Goal: Information Seeking & Learning: Learn about a topic

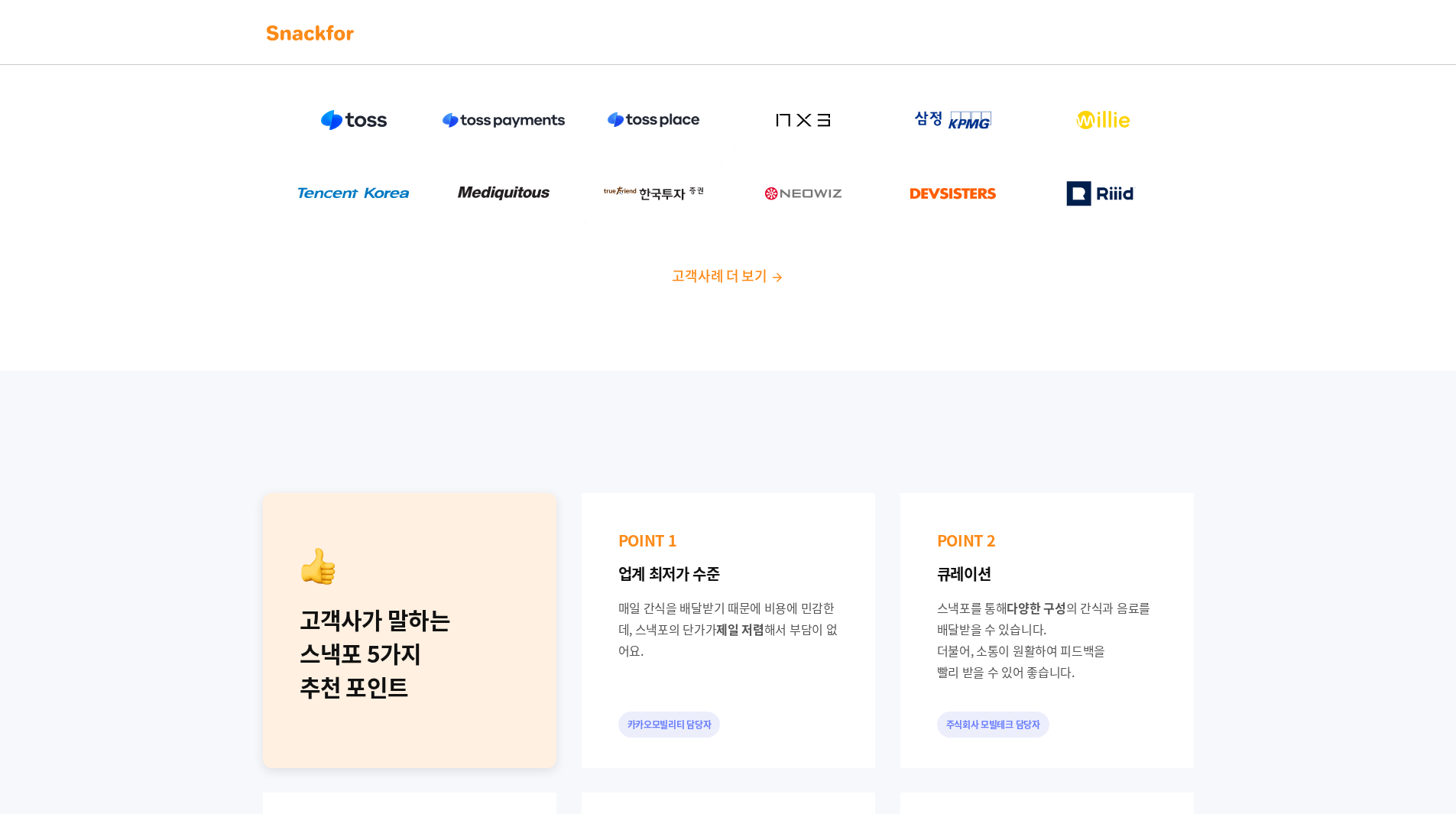
scroll to position [305, 0]
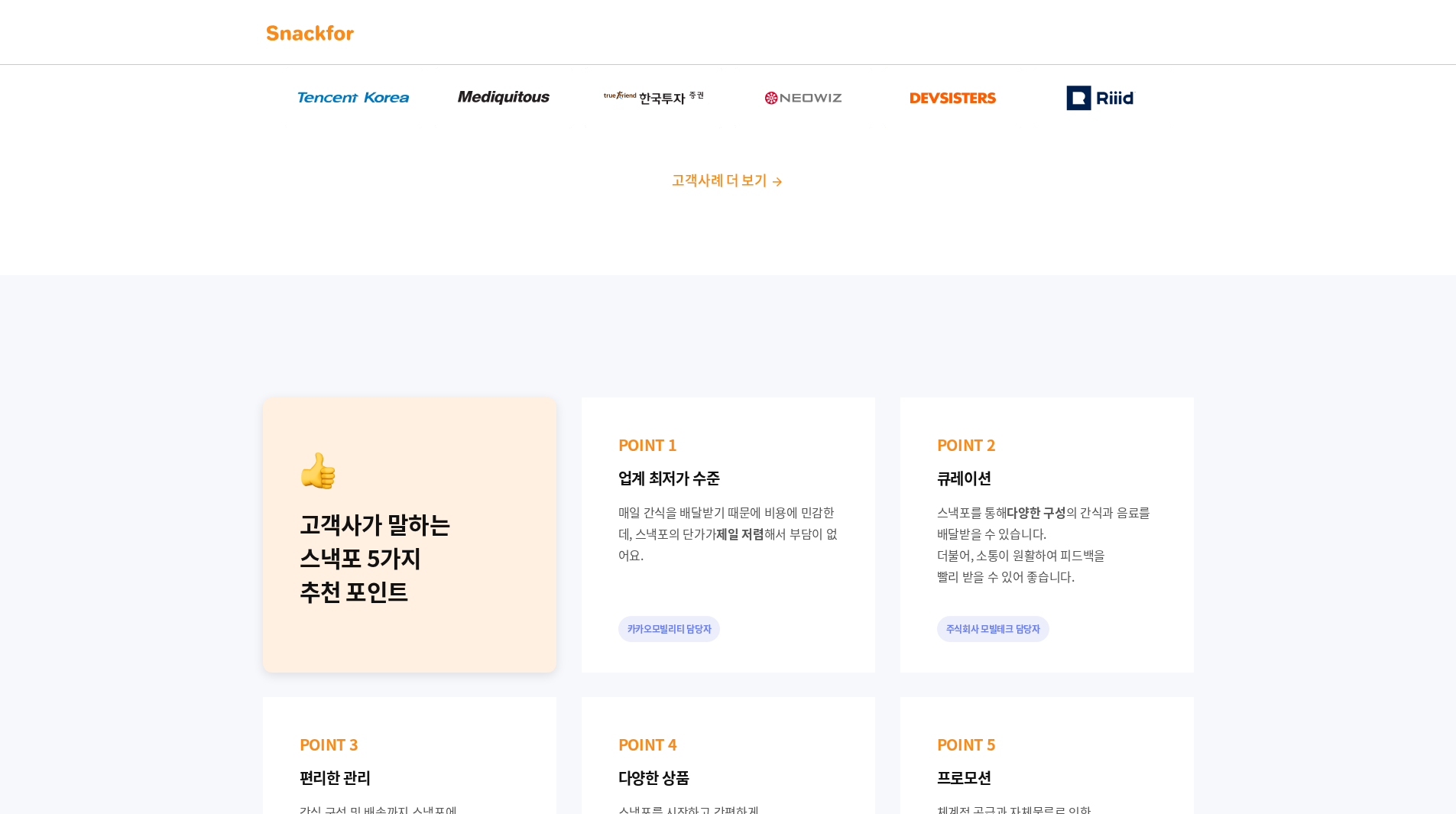
click at [728, 174] on span "고객사례 더 보기" at bounding box center [719, 179] width 95 height 21
click at [356, 46] on link at bounding box center [310, 32] width 96 height 34
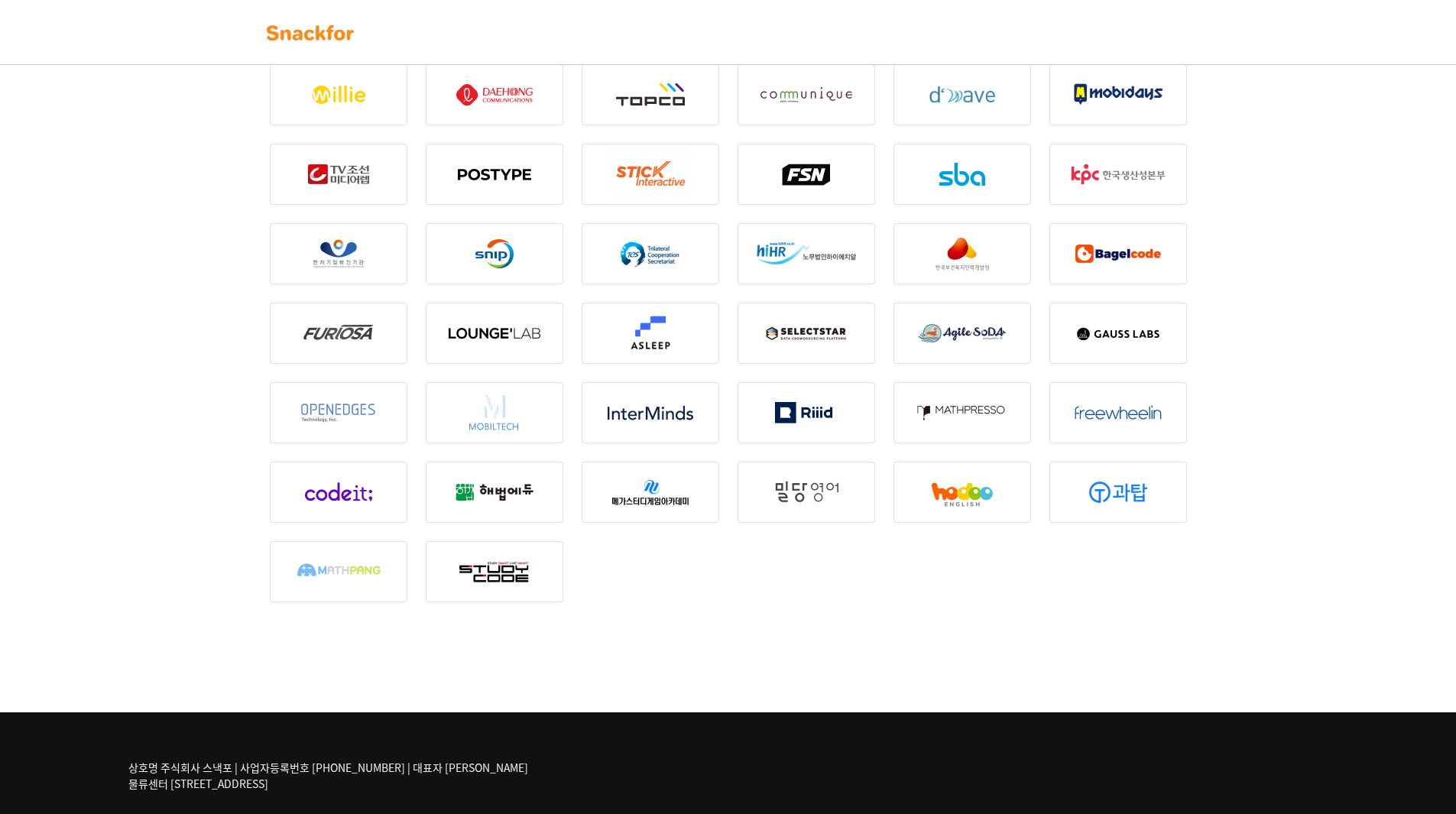
scroll to position [1829, 0]
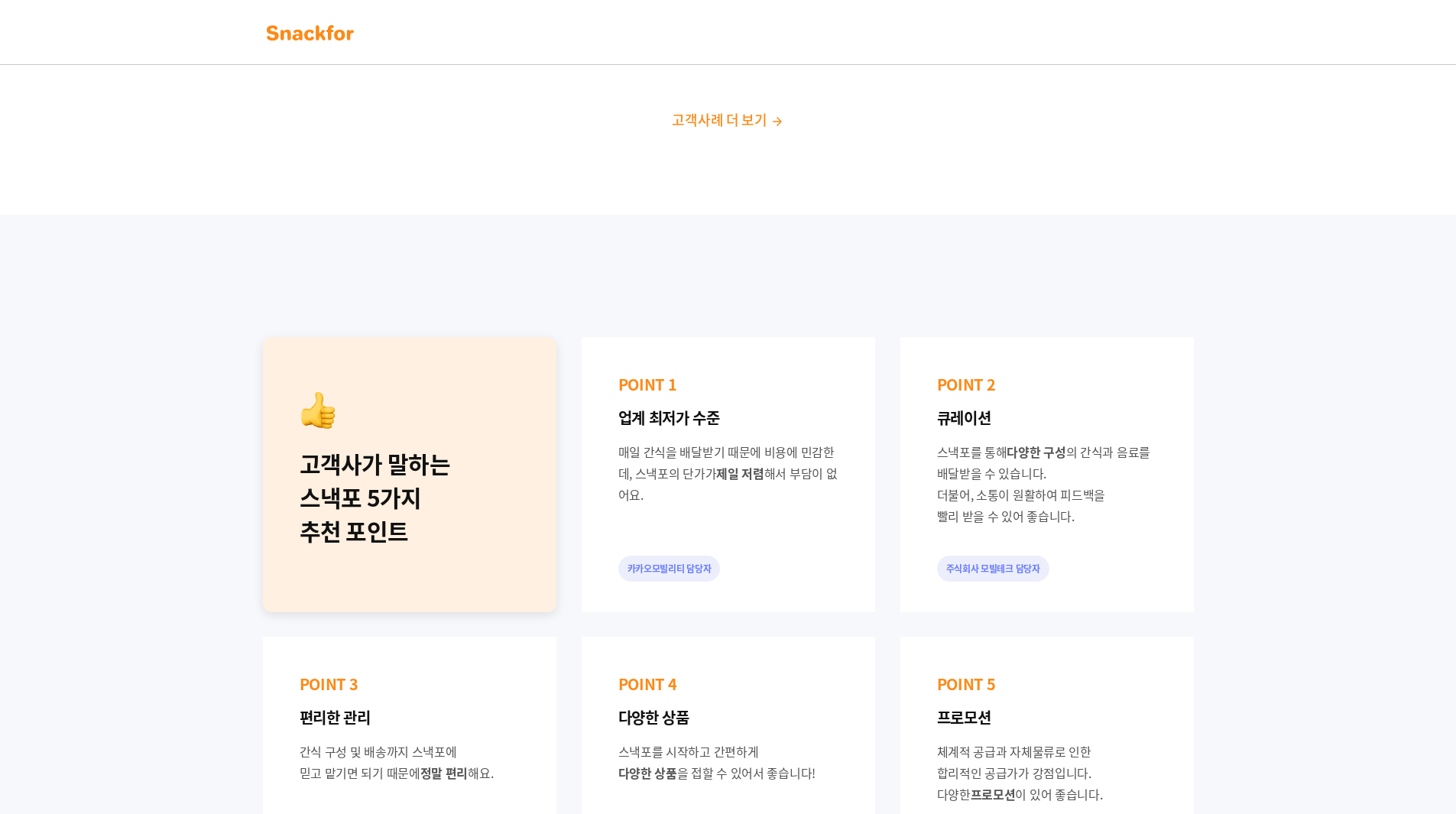
scroll to position [459, 0]
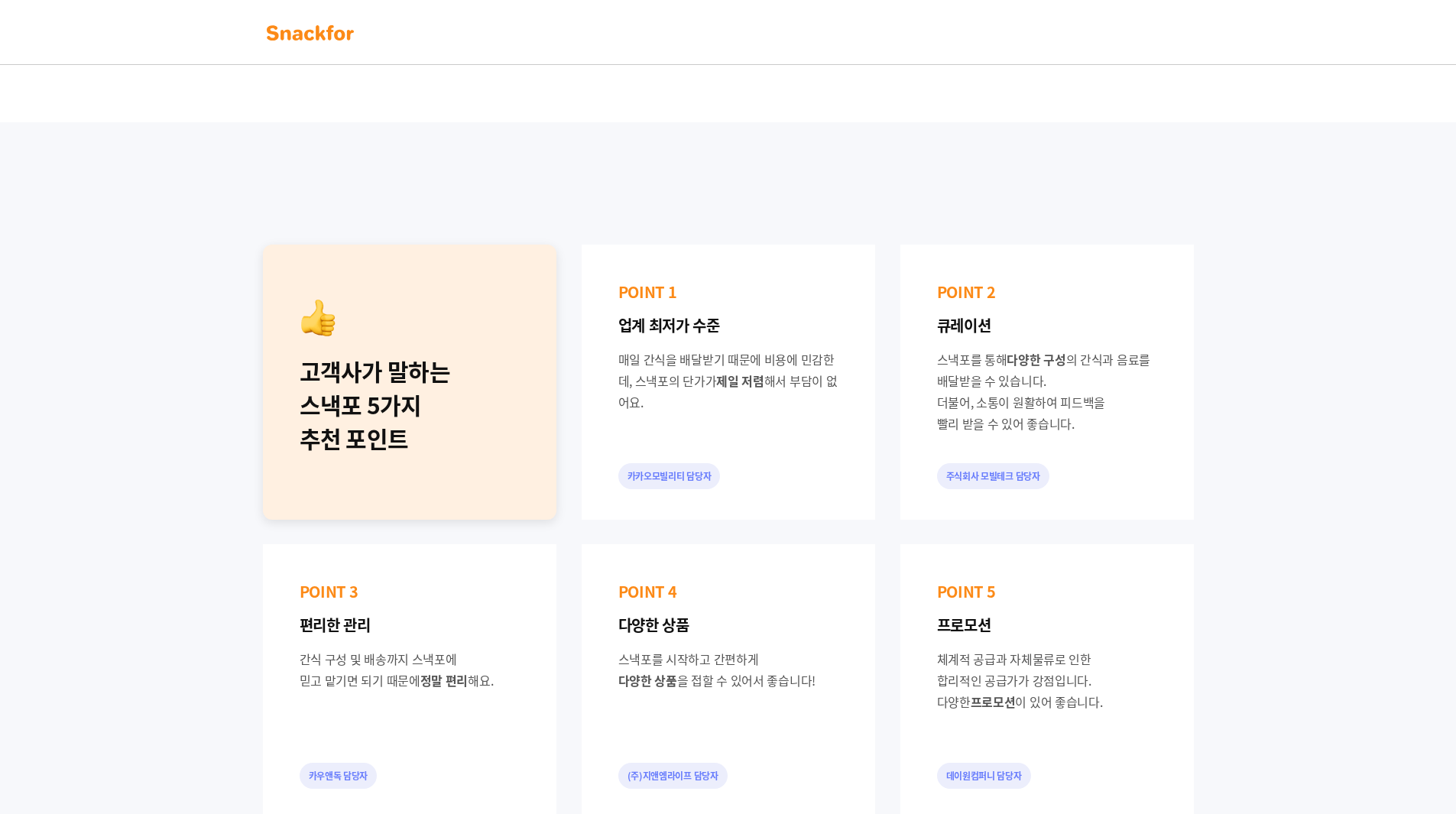
click at [213, 324] on div "고객사가 말하는 스낵포 5가지 추천 포인트 POINT 1 업계 최저가 수준 매일 간식을 배달받기 때문에 비용에 민감한데, 스낵포의 단가가 제일…" at bounding box center [728, 531] width 1456 height 819
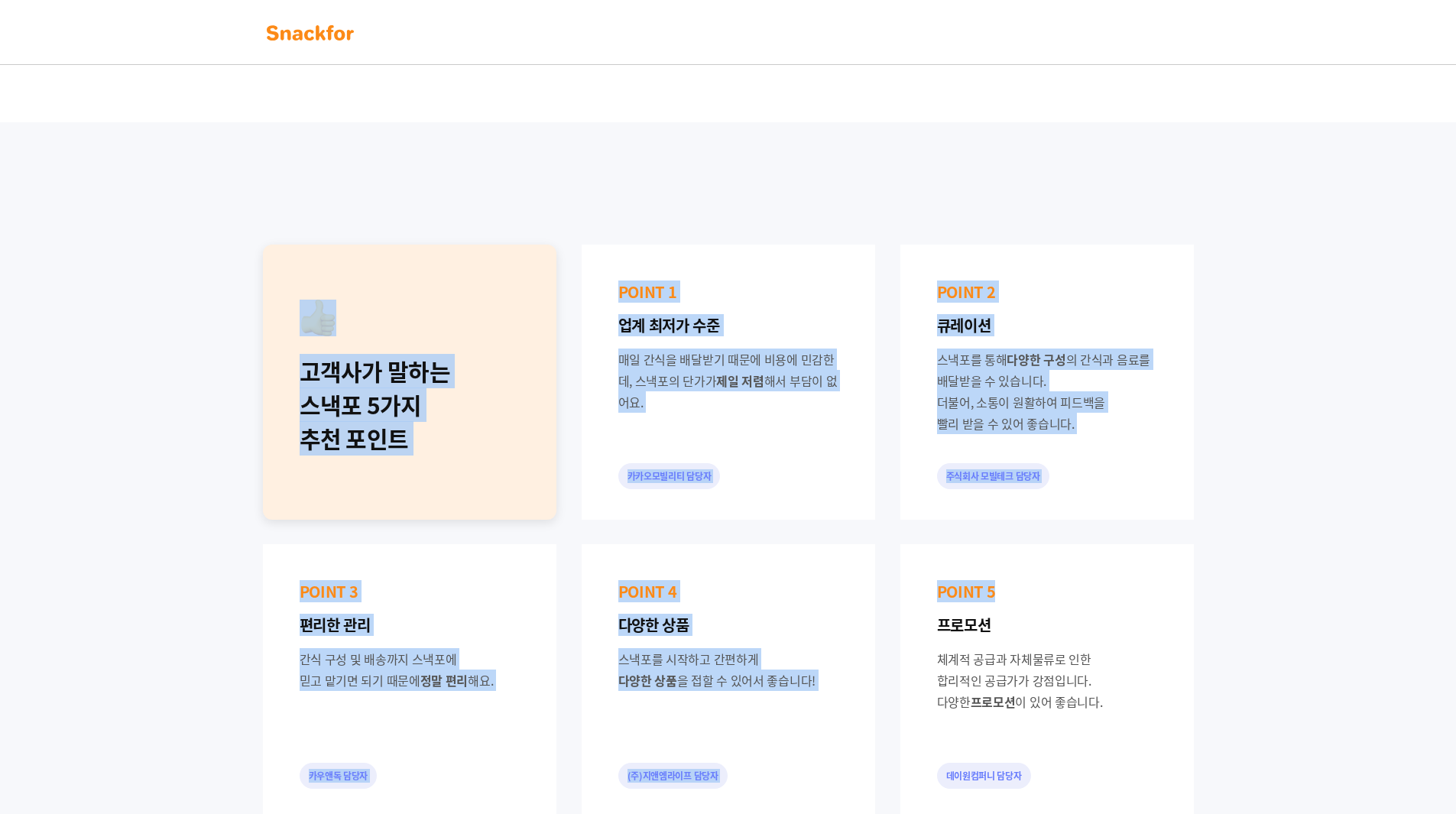
drag, startPoint x: 181, startPoint y: 324, endPoint x: 1218, endPoint y: 556, distance: 1062.6
click at [1215, 556] on div "고객사가 말하는 스낵포 5가지 추천 포인트 POINT 1 업계 최저가 수준 매일 간식을 배달받기 때문에 비용에 민감한데, 스낵포의 단가가 제일…" at bounding box center [728, 531] width 1456 height 819
click at [1220, 556] on div "고객사가 말하는 스낵포 5가지 추천 포인트 POINT 1 업계 최저가 수준 매일 간식을 배달받기 때문에 비용에 민감한데, 스낵포의 단가가 제일…" at bounding box center [728, 531] width 1456 height 819
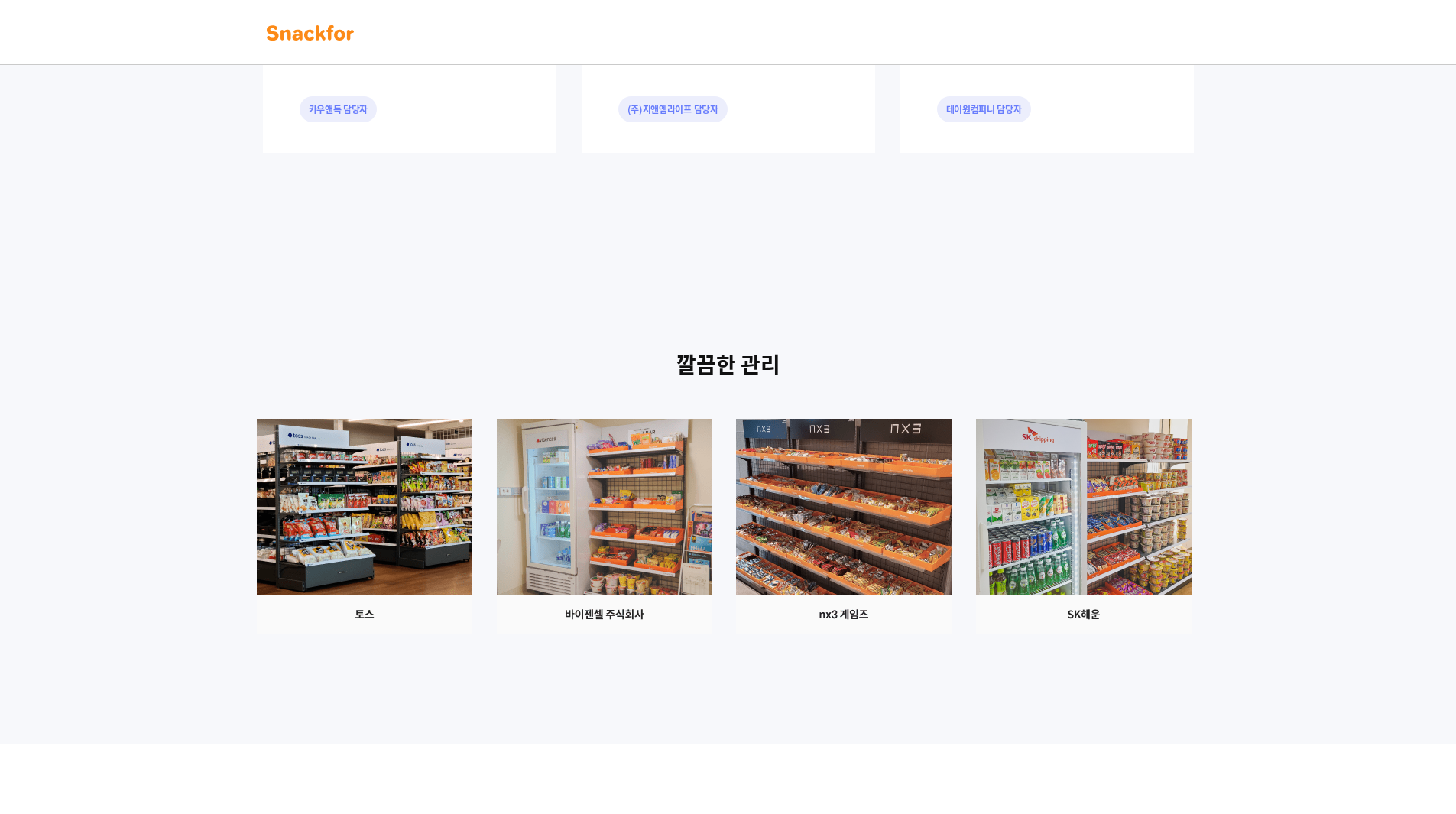
scroll to position [1170, 0]
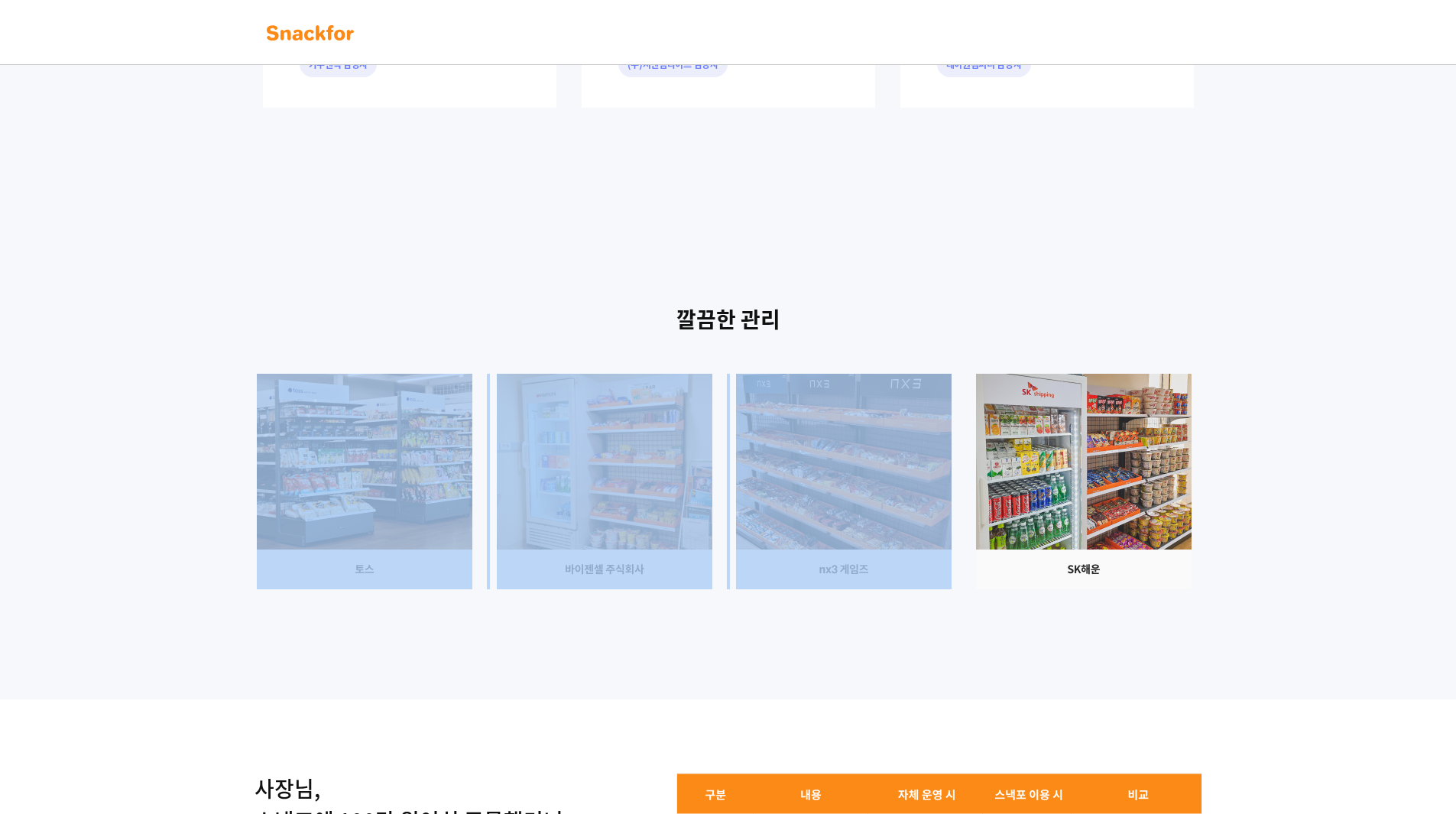
drag, startPoint x: 1132, startPoint y: 510, endPoint x: 318, endPoint y: 375, distance: 825.1
click at [318, 375] on div "깔끔한 관리" at bounding box center [728, 465] width 1456 height 470
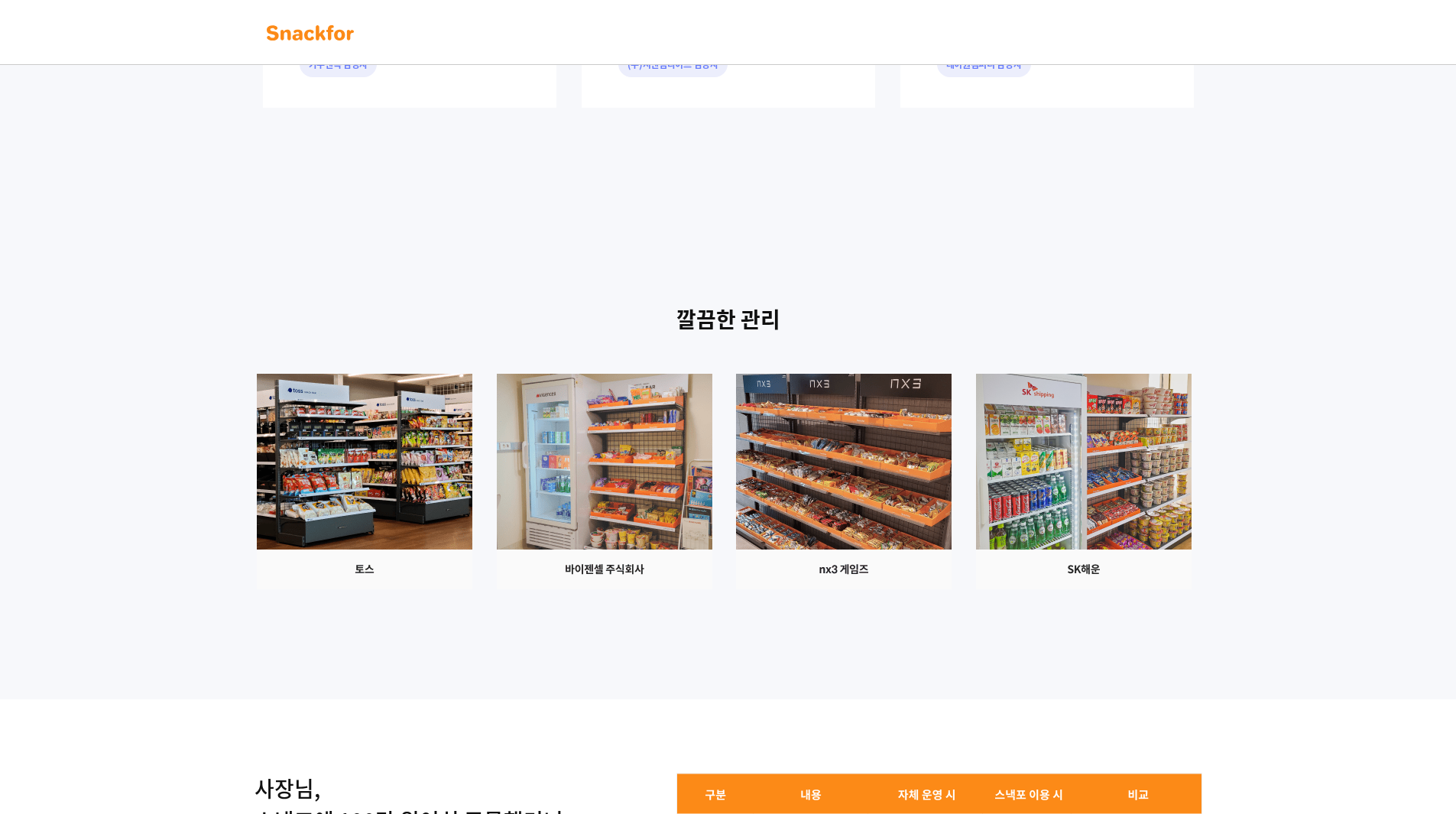
click at [318, 375] on div at bounding box center [728, 481] width 955 height 216
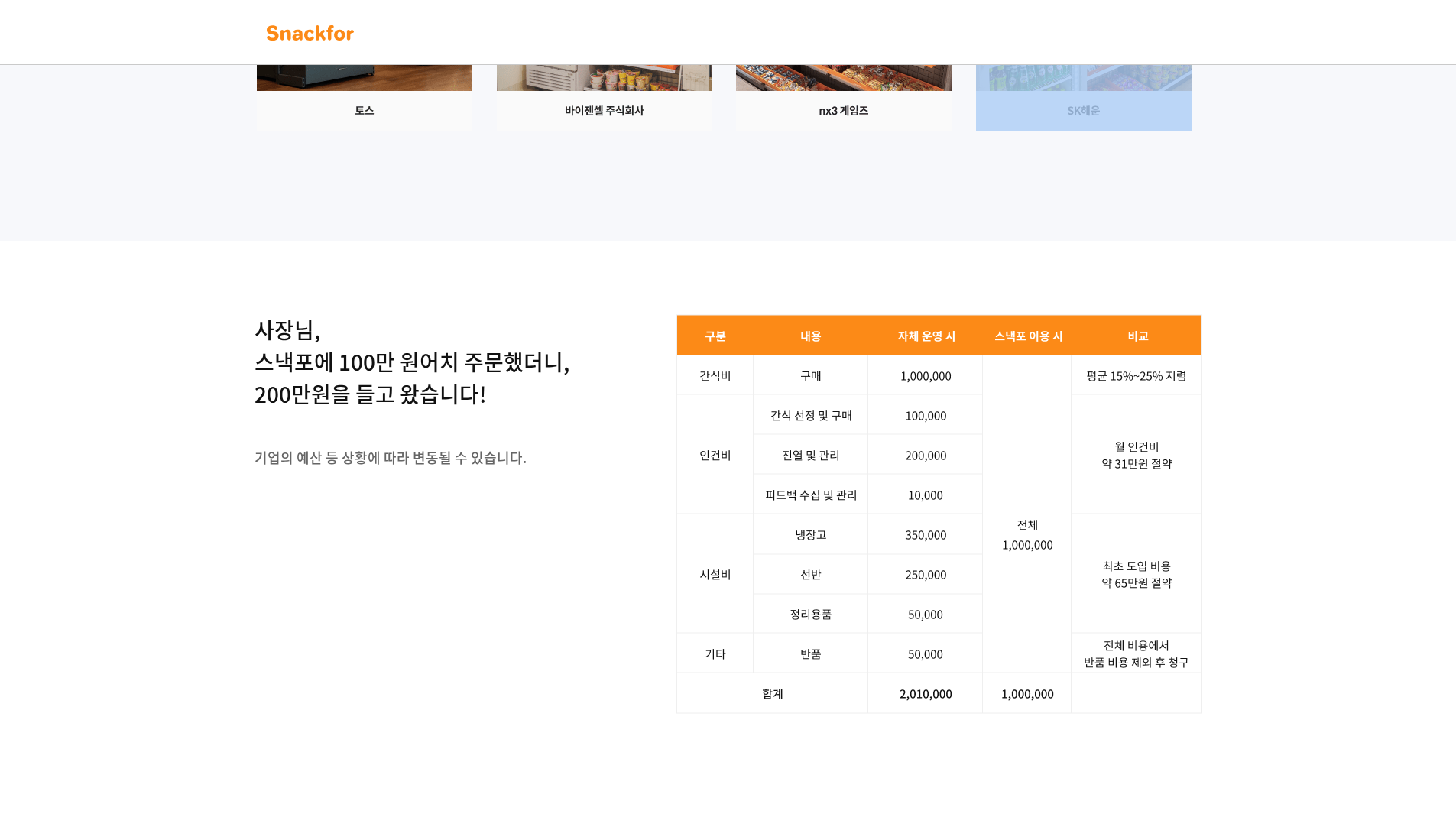
drag, startPoint x: 754, startPoint y: 324, endPoint x: 893, endPoint y: 334, distance: 139.4
click at [893, 131] on div at bounding box center [728, 23] width 955 height 216
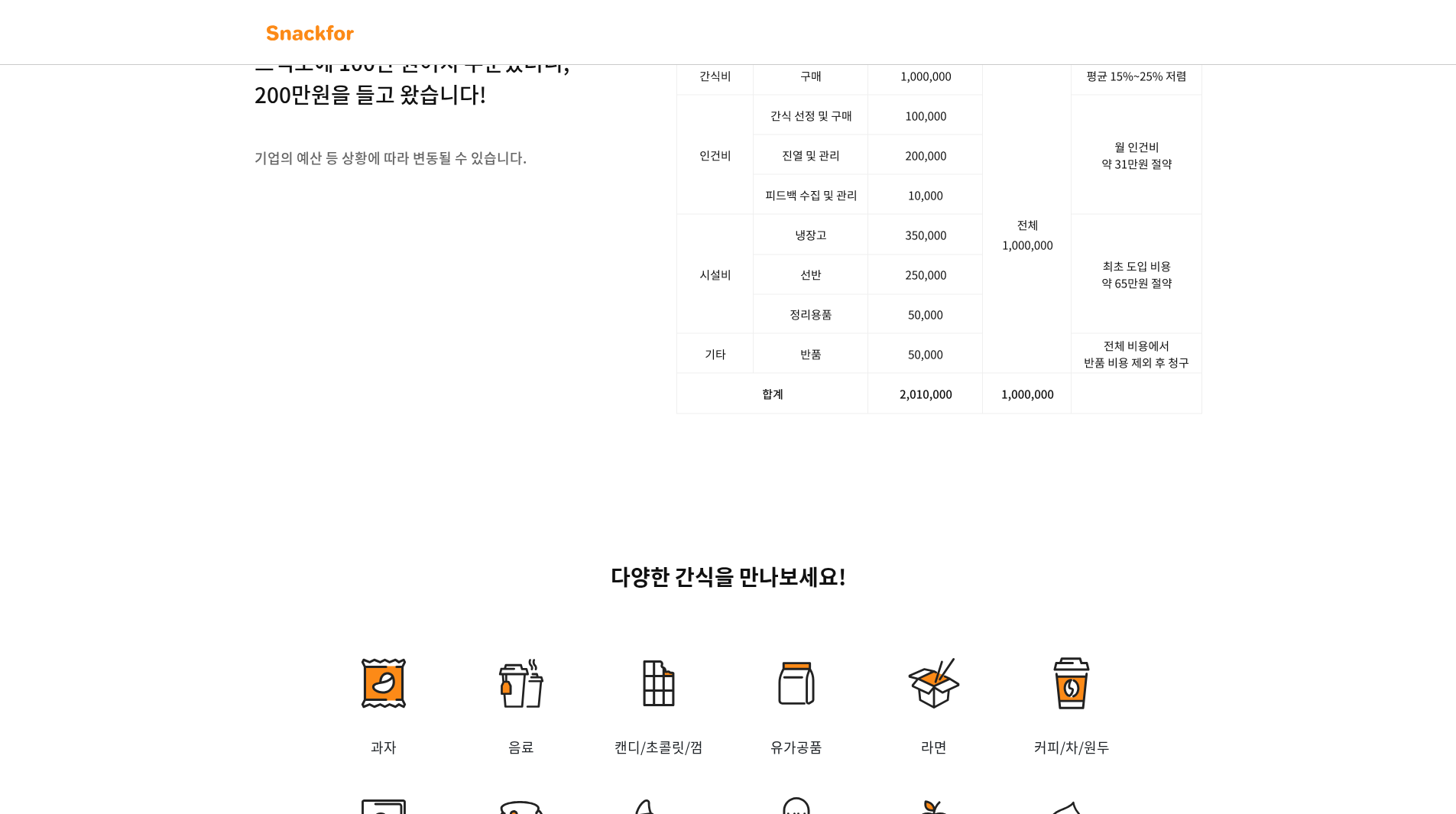
scroll to position [1934, 0]
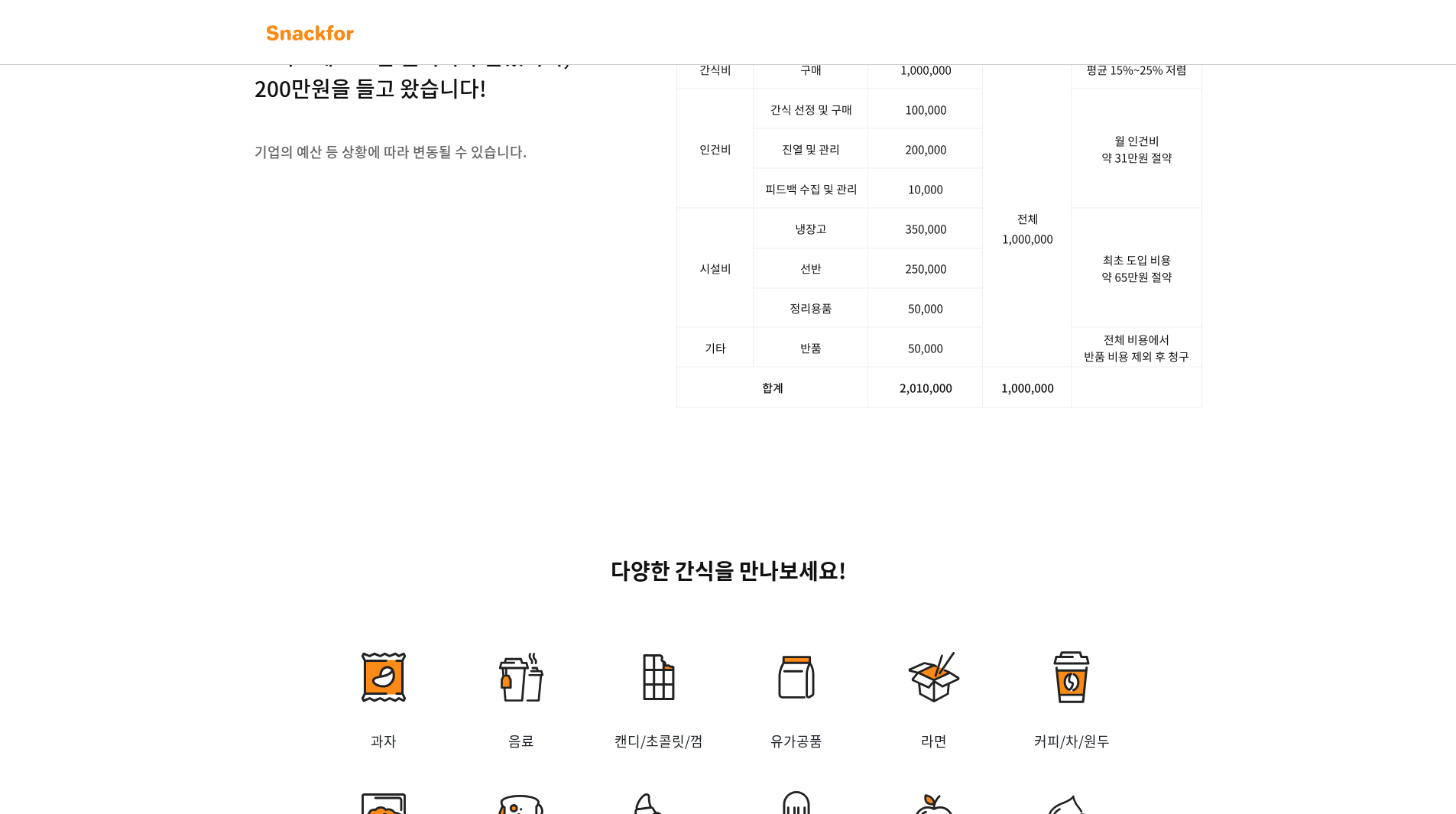
drag, startPoint x: 423, startPoint y: 282, endPoint x: 485, endPoint y: 292, distance: 62.8
click at [485, 105] on p "사장님, 스낵포에 100만 원어치 주문했더니, 200만원을 들고 왔습니다!" at bounding box center [411, 56] width 314 height 96
drag, startPoint x: 474, startPoint y: 293, endPoint x: 344, endPoint y: 275, distance: 131.2
click at [344, 105] on p "사장님, 스낵포에 100만 원어치 주문했더니, 200만원을 들고 왔습니다!" at bounding box center [411, 56] width 314 height 96
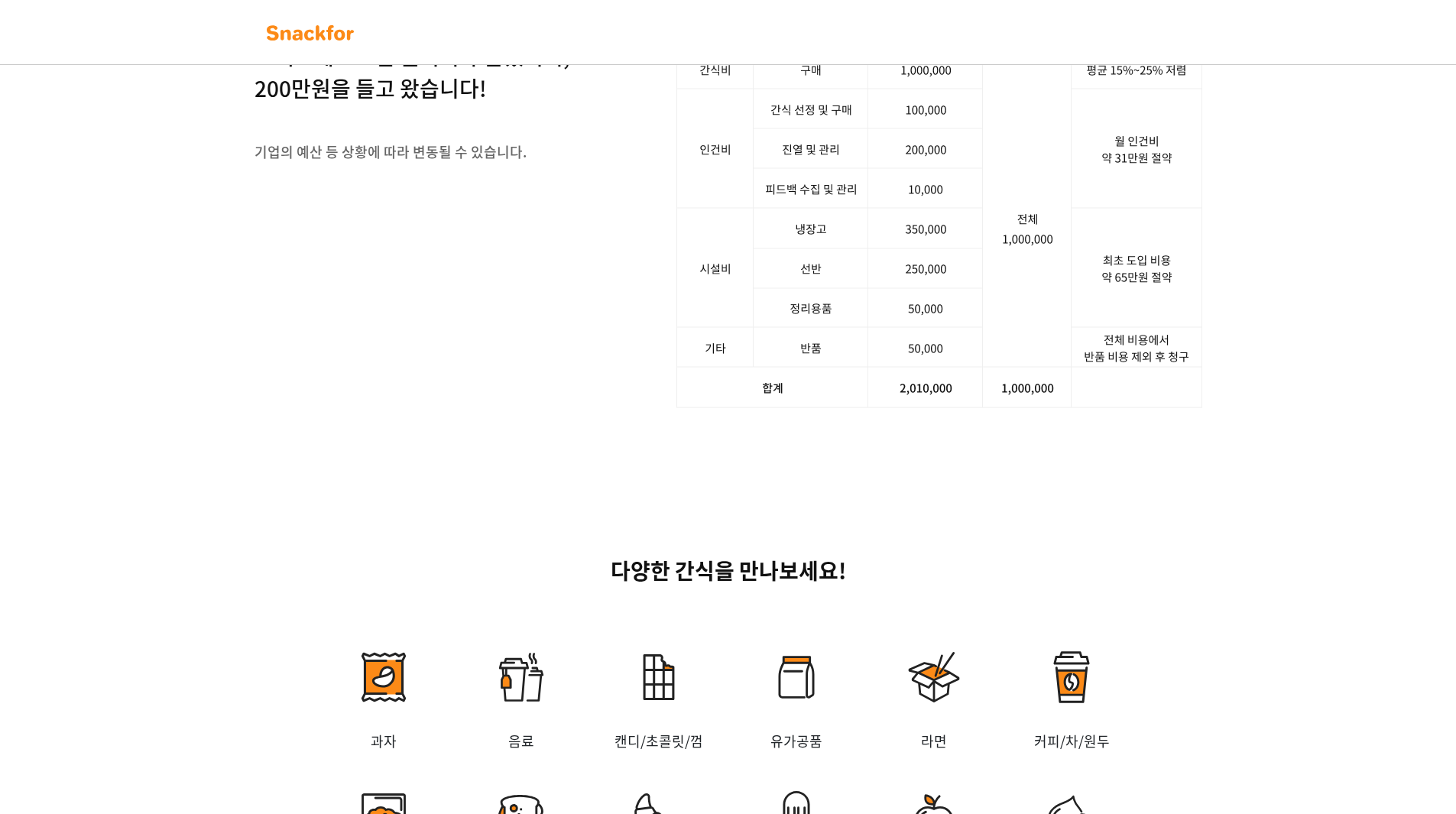
click at [344, 105] on p "사장님, 스낵포에 100만 원어치 주문했더니, 200만원을 들고 왔습니다!" at bounding box center [411, 56] width 314 height 96
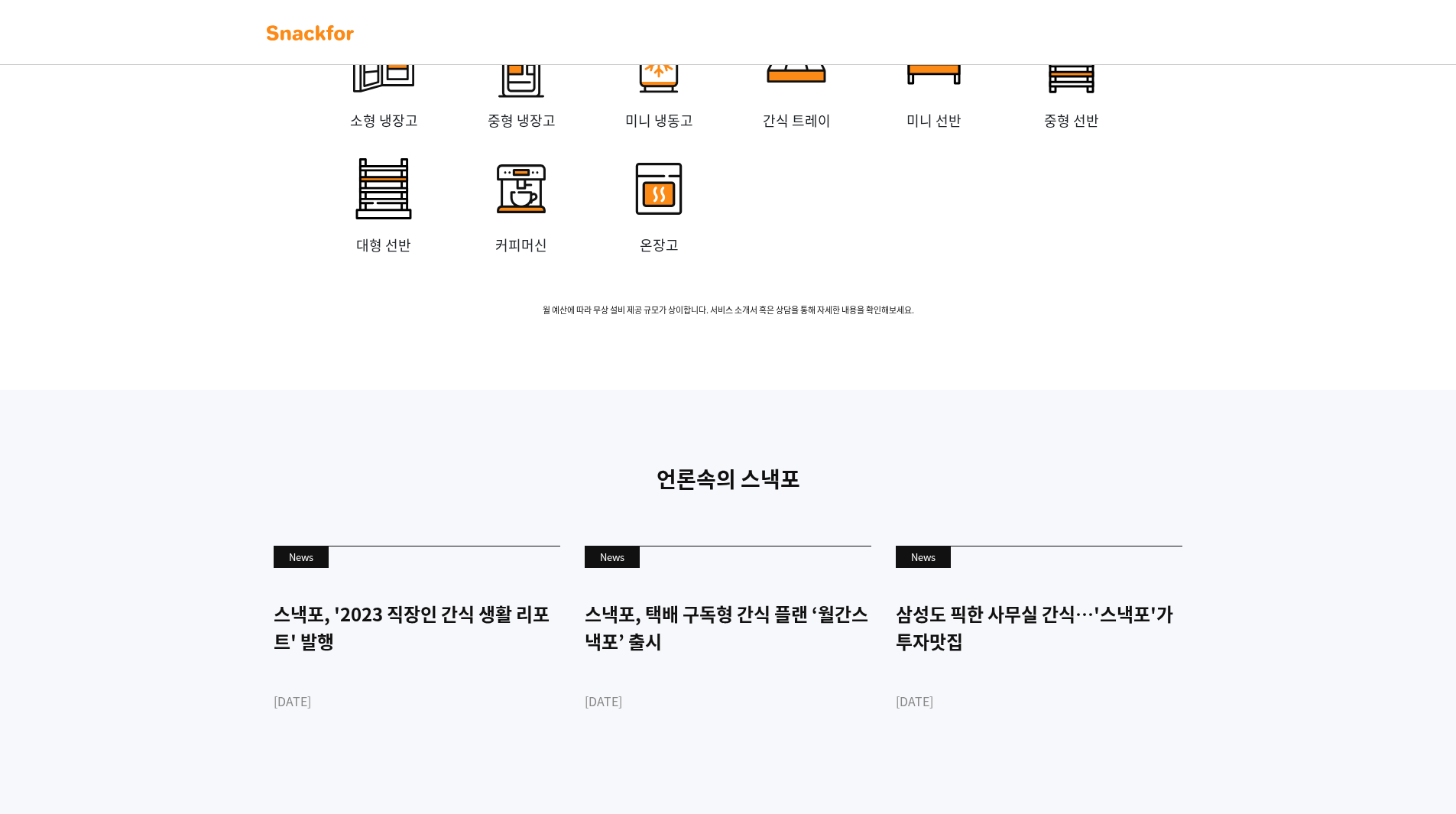
scroll to position [3386, 0]
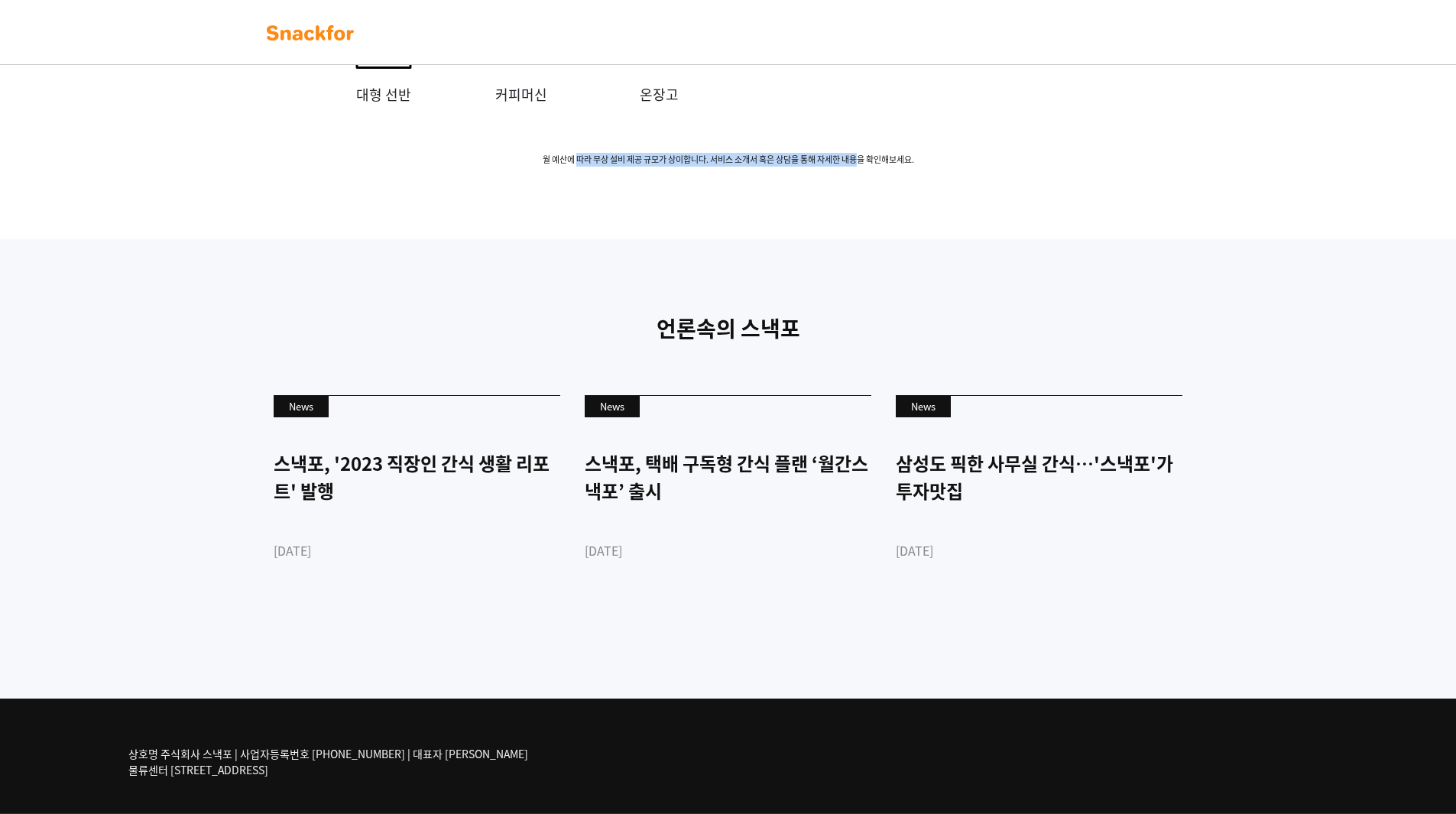
drag, startPoint x: 572, startPoint y: 262, endPoint x: 867, endPoint y: 262, distance: 295.0
drag, startPoint x: 728, startPoint y: 262, endPoint x: 567, endPoint y: 262, distance: 161.0
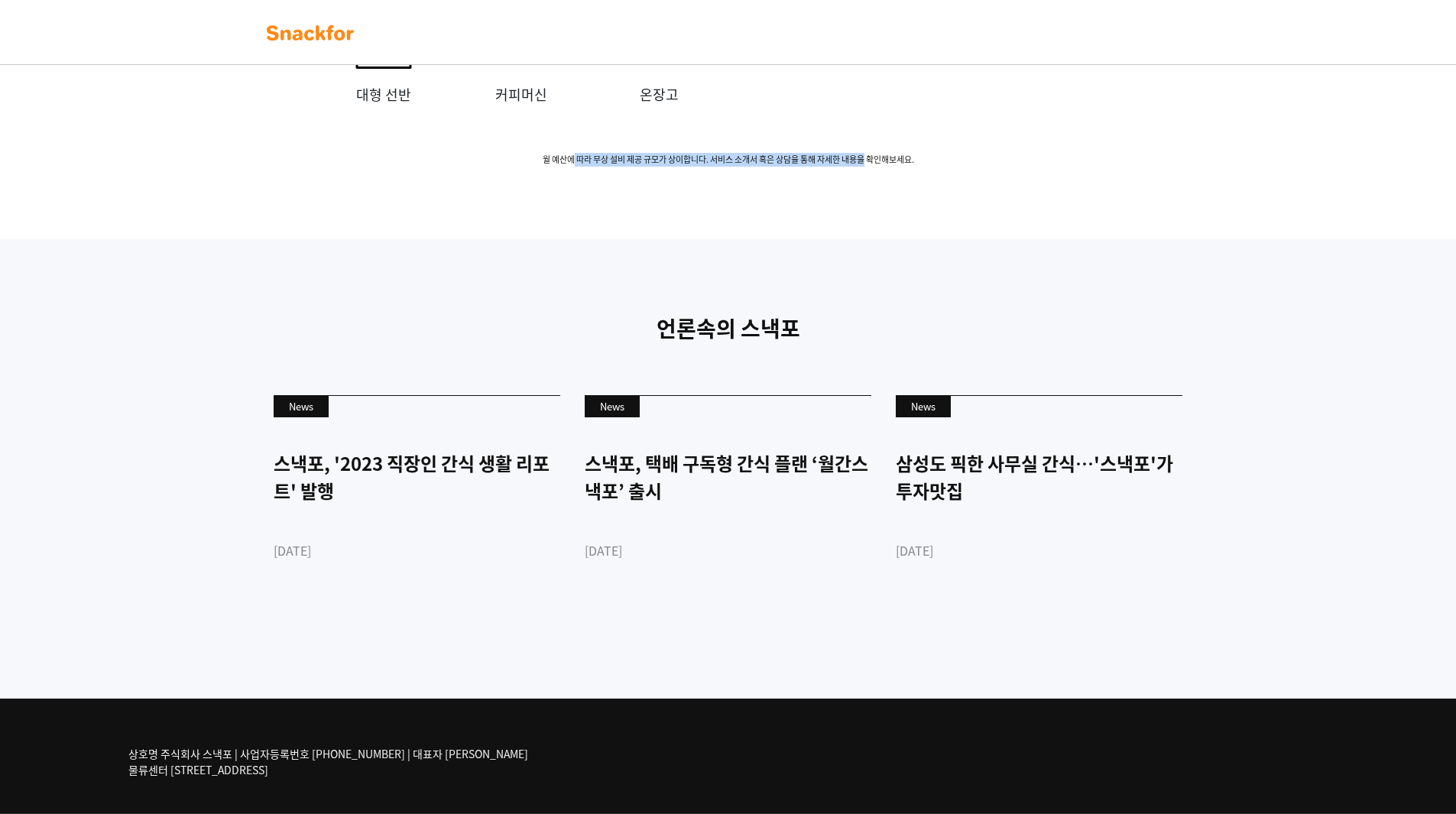
drag, startPoint x: 586, startPoint y: 261, endPoint x: 887, endPoint y: 261, distance: 301.0
click at [887, 167] on span "월 예산에 따라 무상 설비 제공 규모가 상이합니다. 서비스 소개서 혹은 상담을 통해 자세한 내용을 확인해보세요." at bounding box center [728, 160] width 955 height 13
drag, startPoint x: 879, startPoint y: 261, endPoint x: 730, endPoint y: 261, distance: 149.0
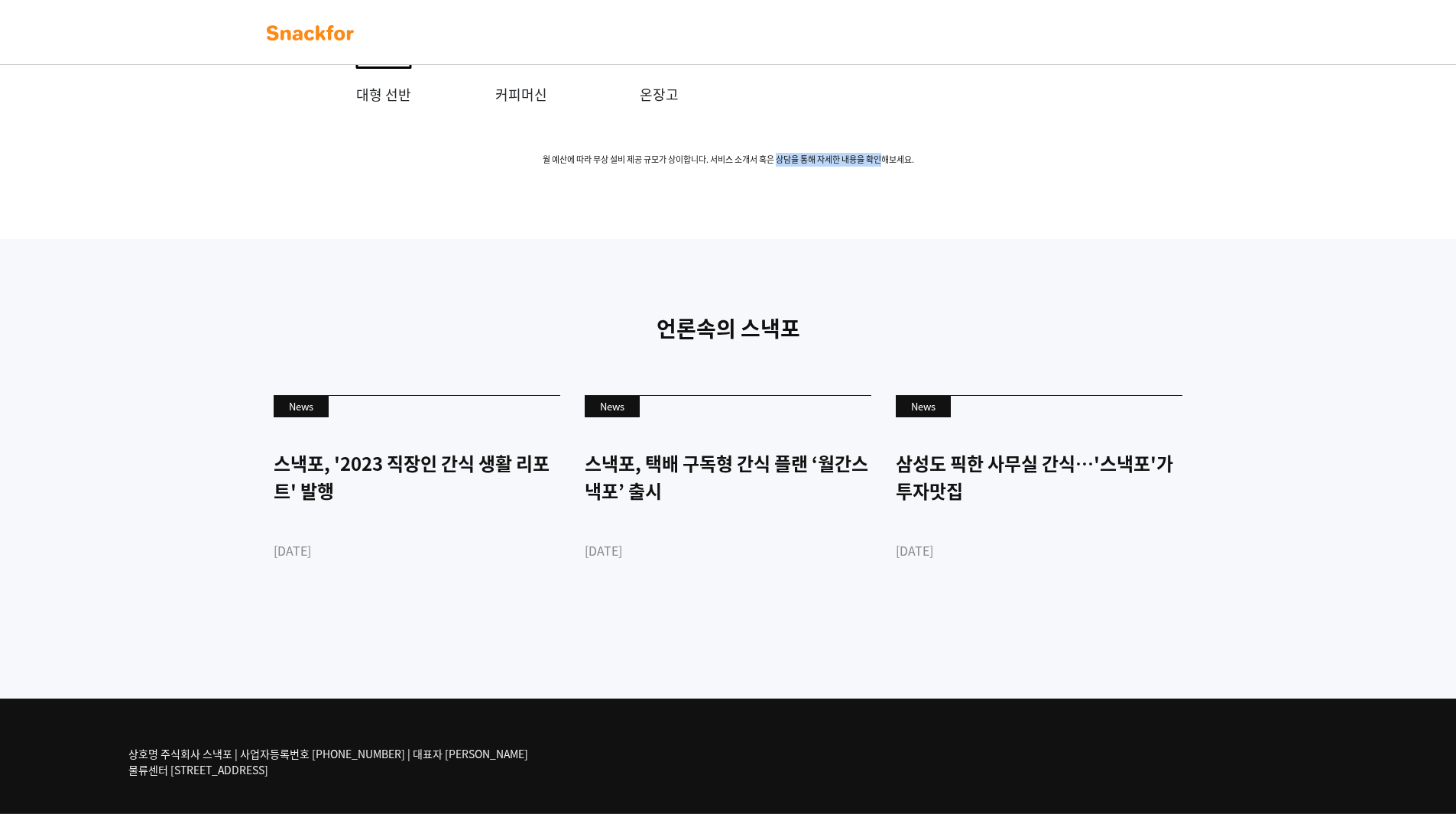
click at [736, 167] on span "월 예산에 따라 무상 설비 제공 규모가 상이합니다. 서비스 소개서 혹은 상담을 통해 자세한 내용을 확인해보세요." at bounding box center [728, 160] width 955 height 13
click at [730, 167] on span "월 예산에 따라 무상 설비 제공 규모가 상이합니다. 서비스 소개서 혹은 상담을 통해 자세한 내용을 확인해보세요." at bounding box center [728, 160] width 955 height 13
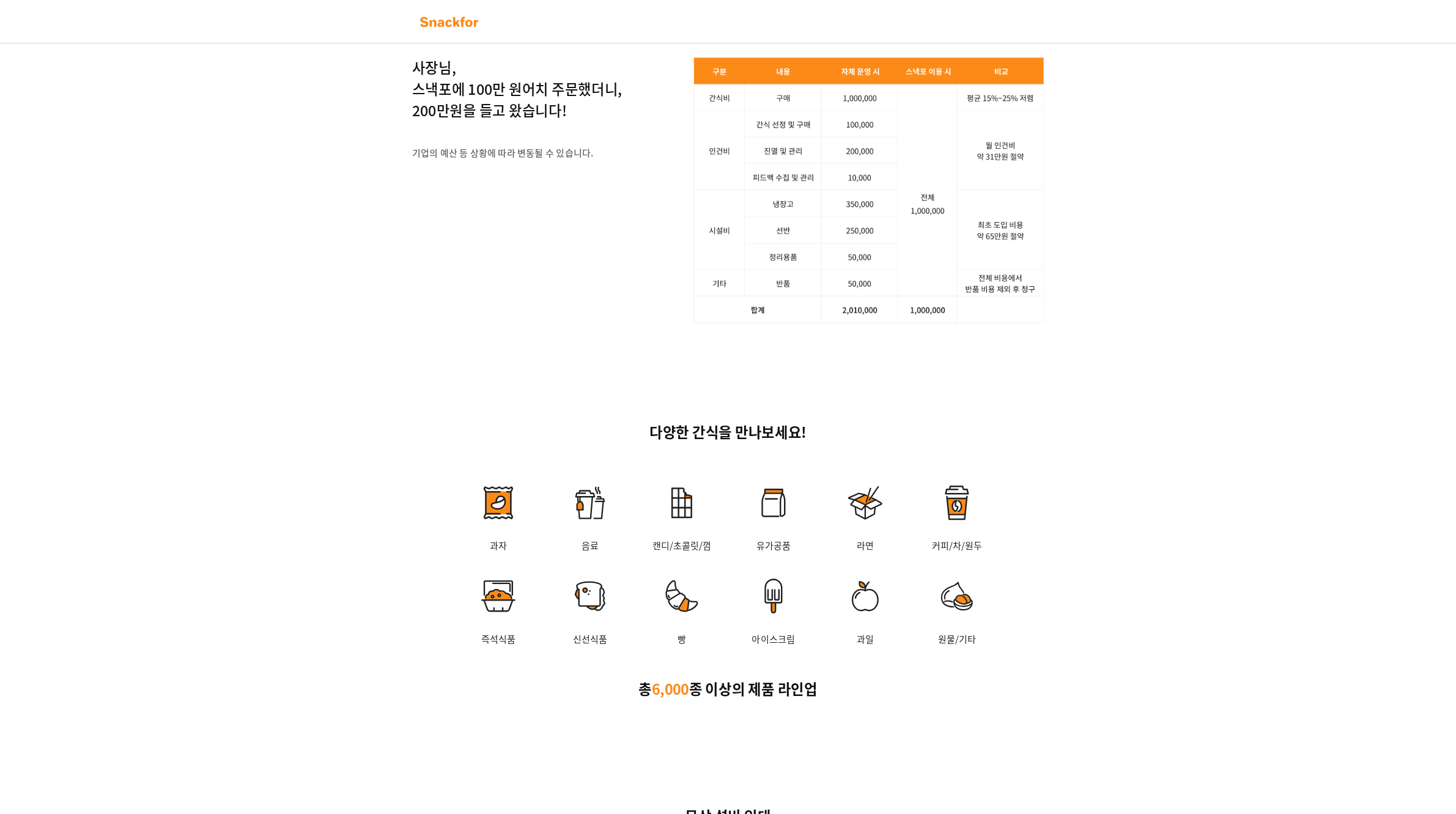
scroll to position [1487, 0]
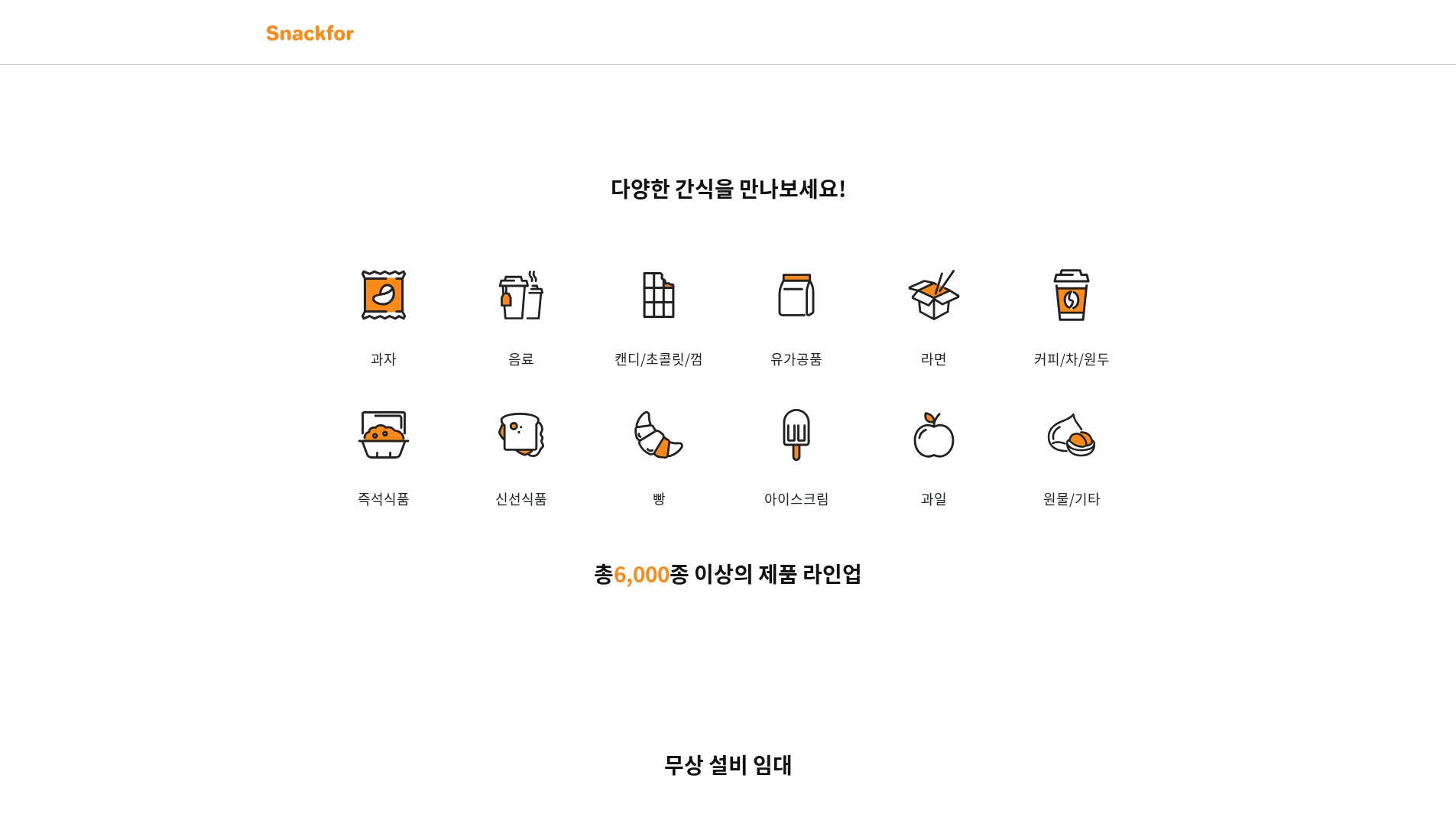
click at [1303, 334] on div "다양한 간식을 만나보세요! 과자 음료 캔디/초콜릿/껌 유가공품 라면 커피/차/원두 즉석식품 신선식품 빵 아이스크림 과일 원물/기타 총 6,00…" at bounding box center [728, 388] width 1456 height 577
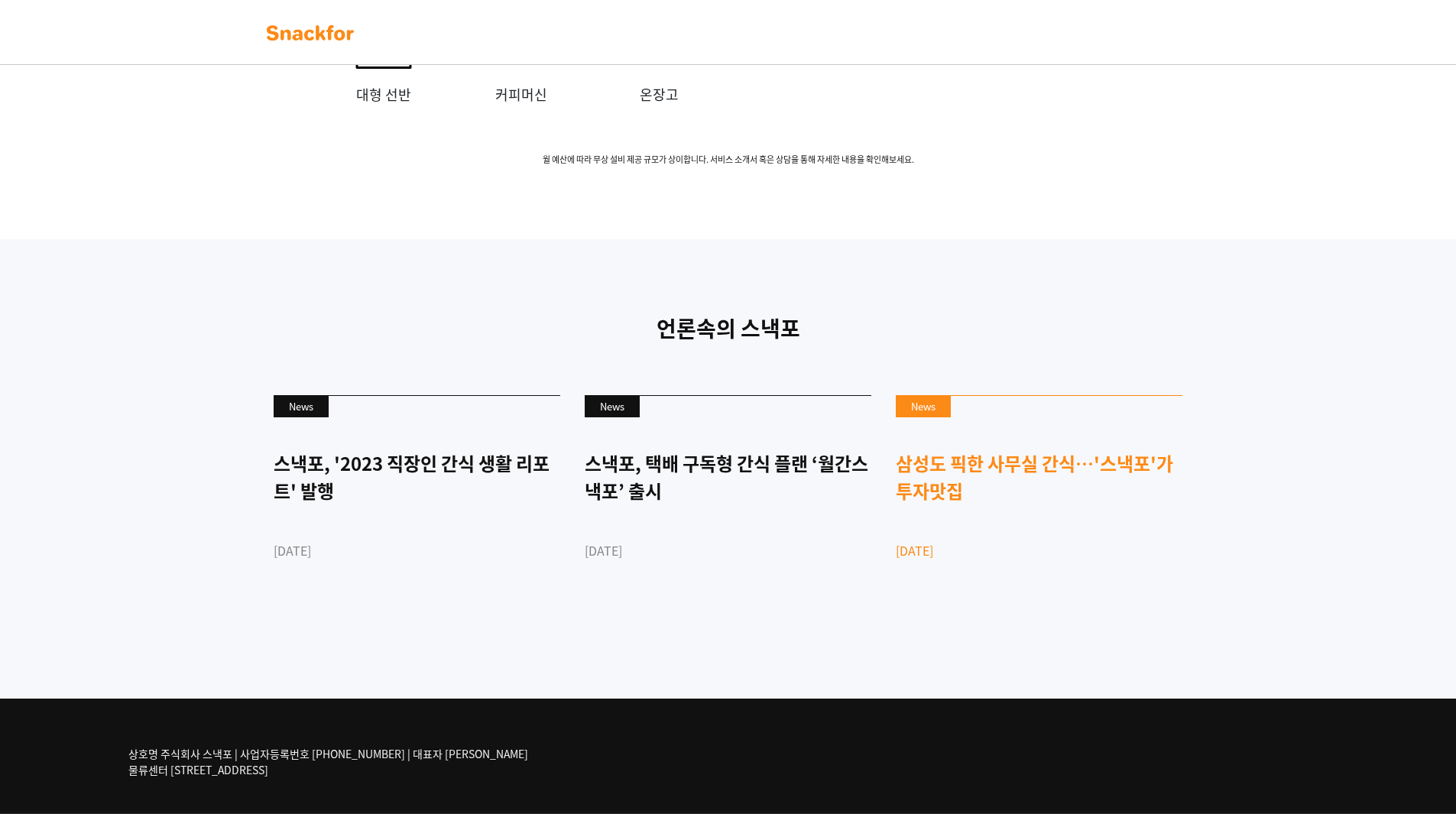
scroll to position [3483, 0]
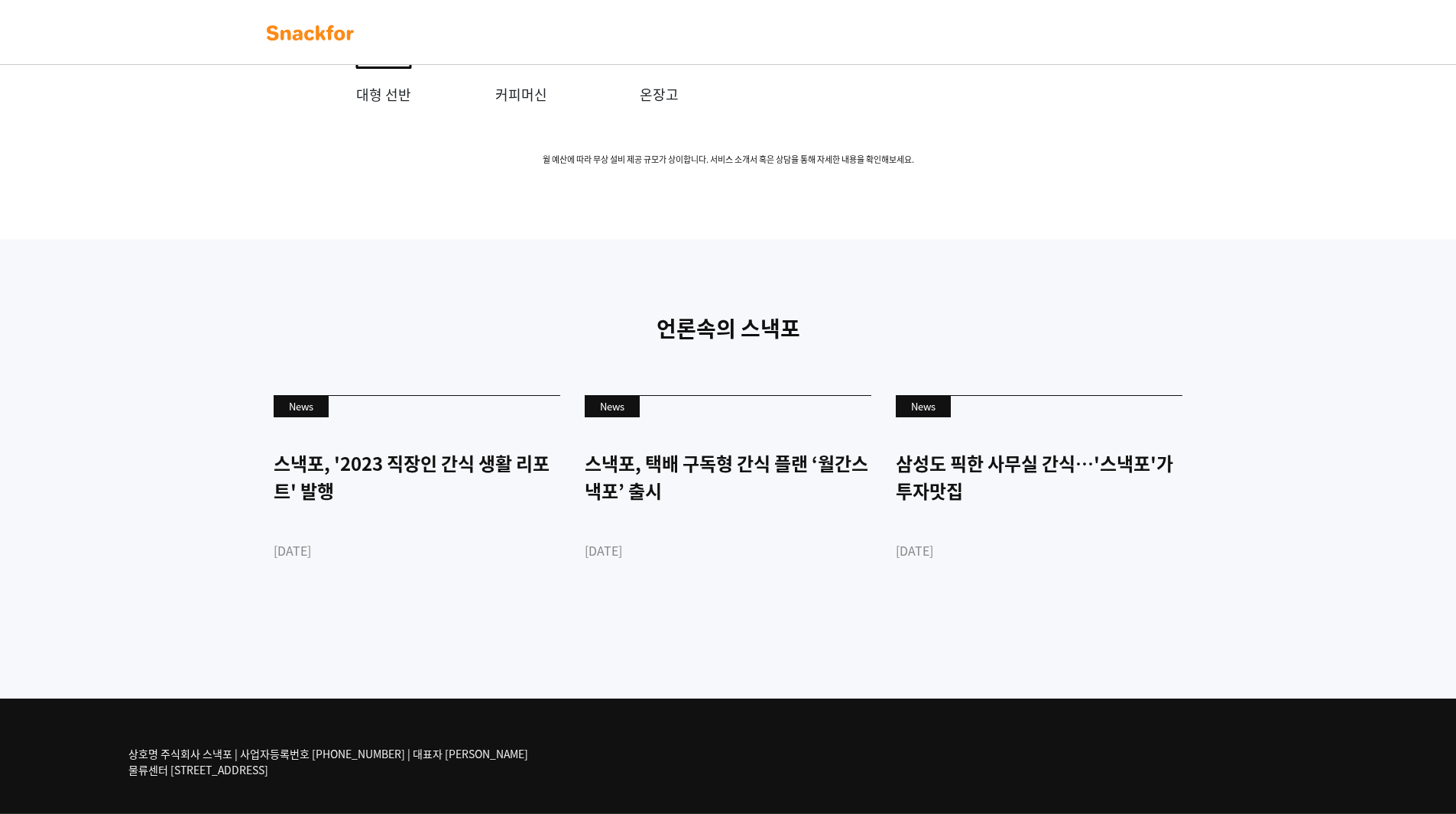
drag, startPoint x: 392, startPoint y: 751, endPoint x: 480, endPoint y: 758, distance: 88.3
click at [480, 758] on div "상호명 주식회사 스낵포 | 사업자등록번호 752-87-00835 | 대표자 이웅희 물류센터 경기도 광주시 추자동 303" at bounding box center [347, 762] width 436 height 56
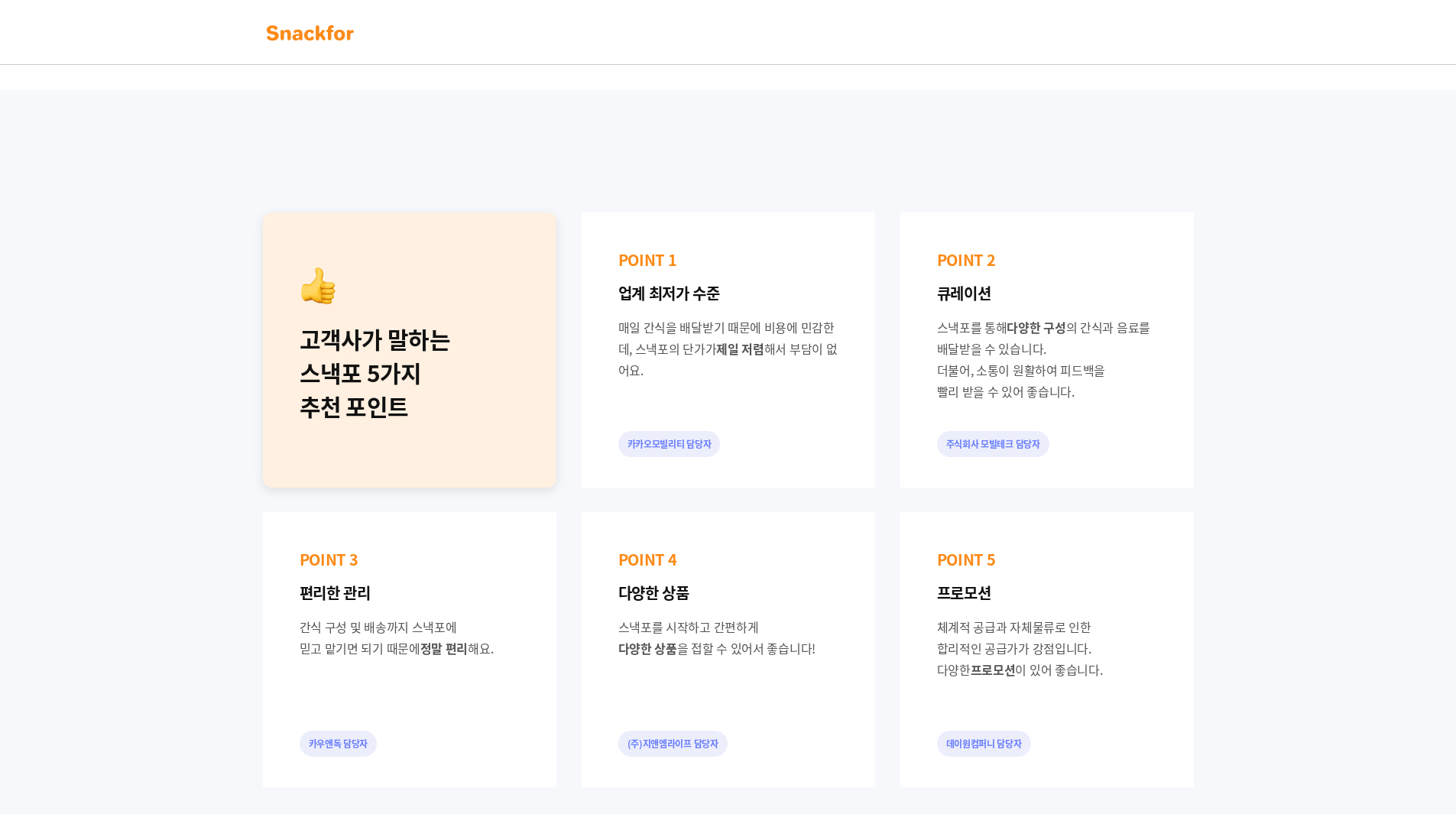
scroll to position [0, 0]
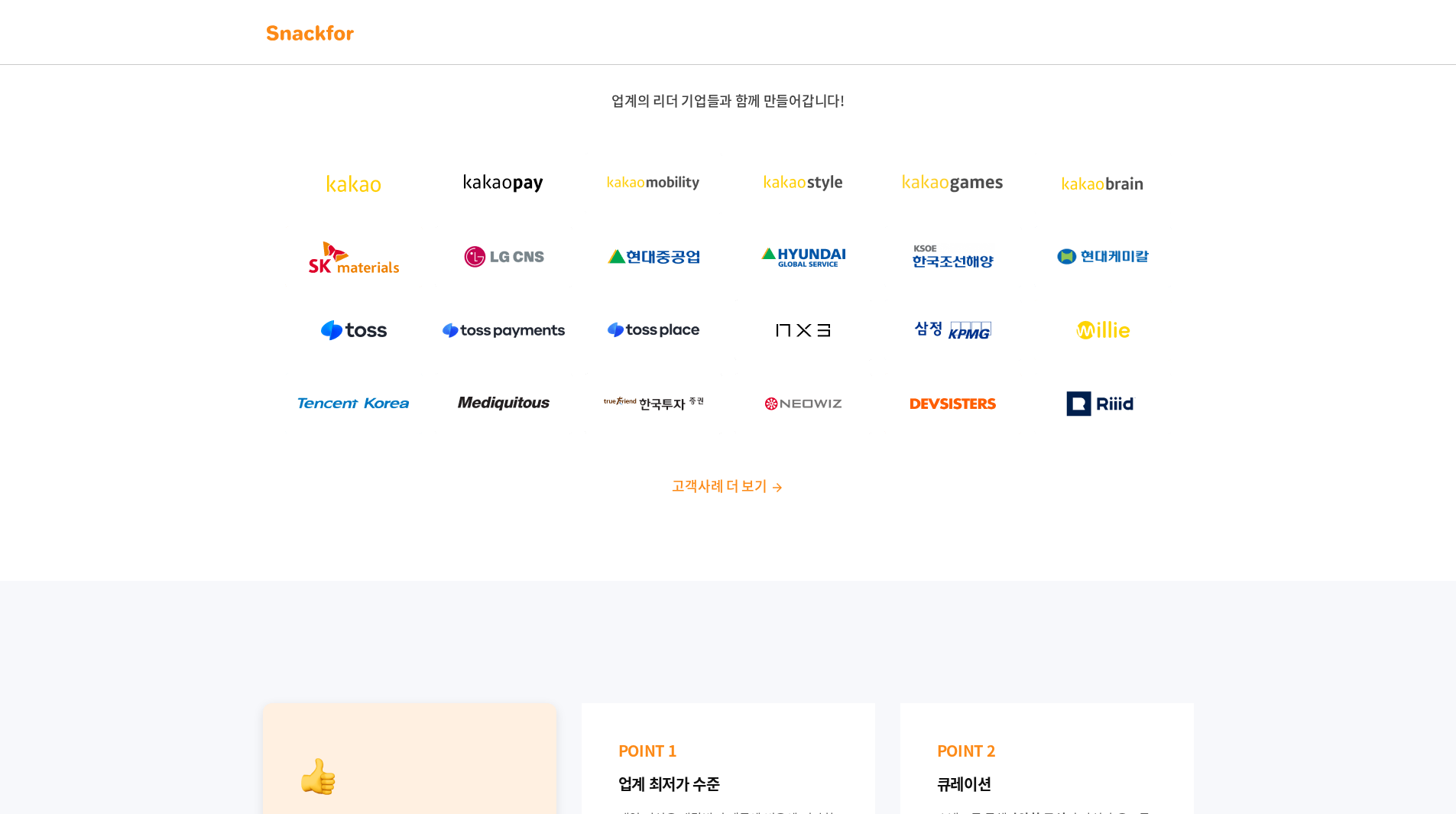
click at [343, 27] on img at bounding box center [310, 32] width 96 height 24
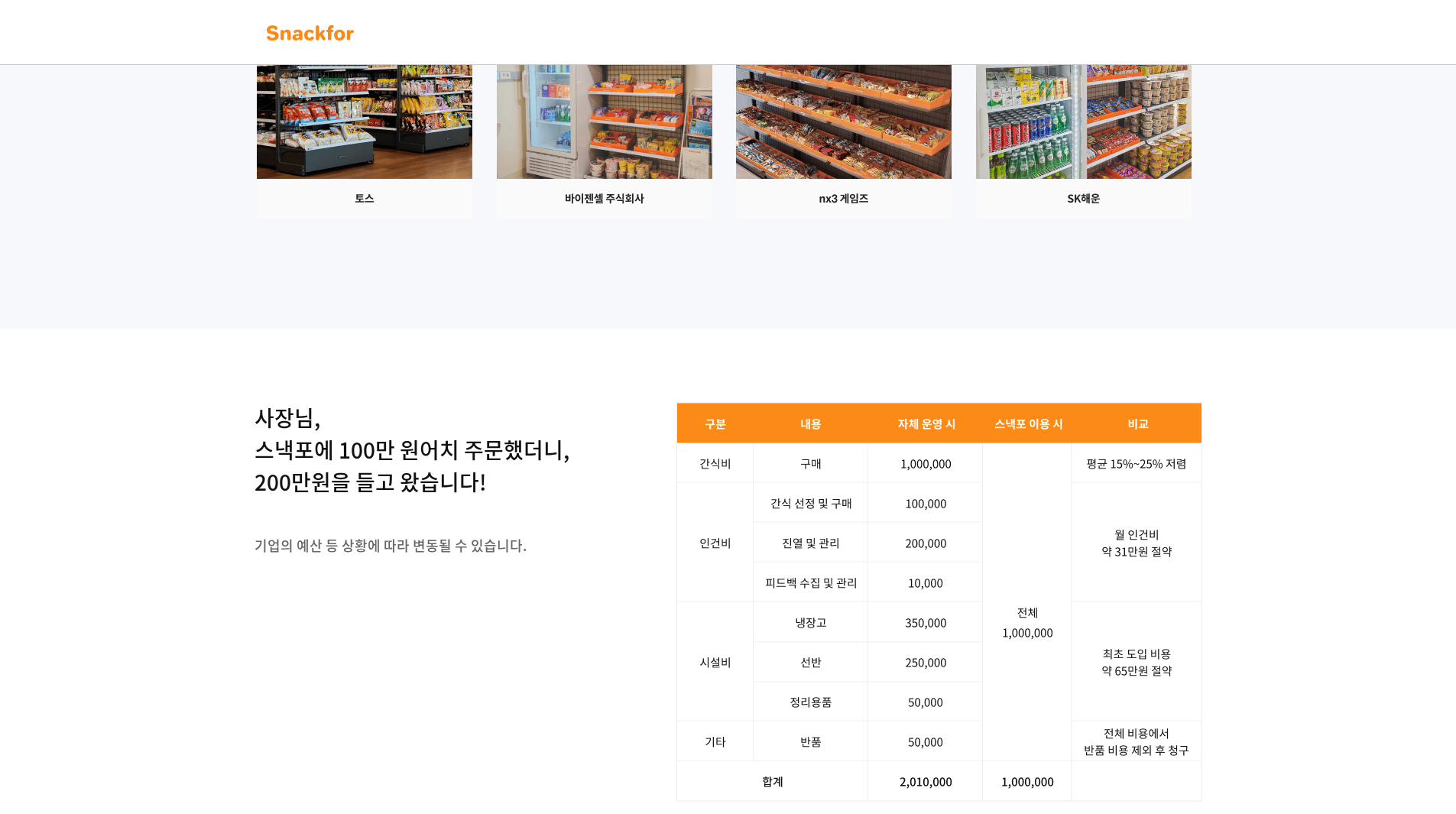
scroll to position [1758, 0]
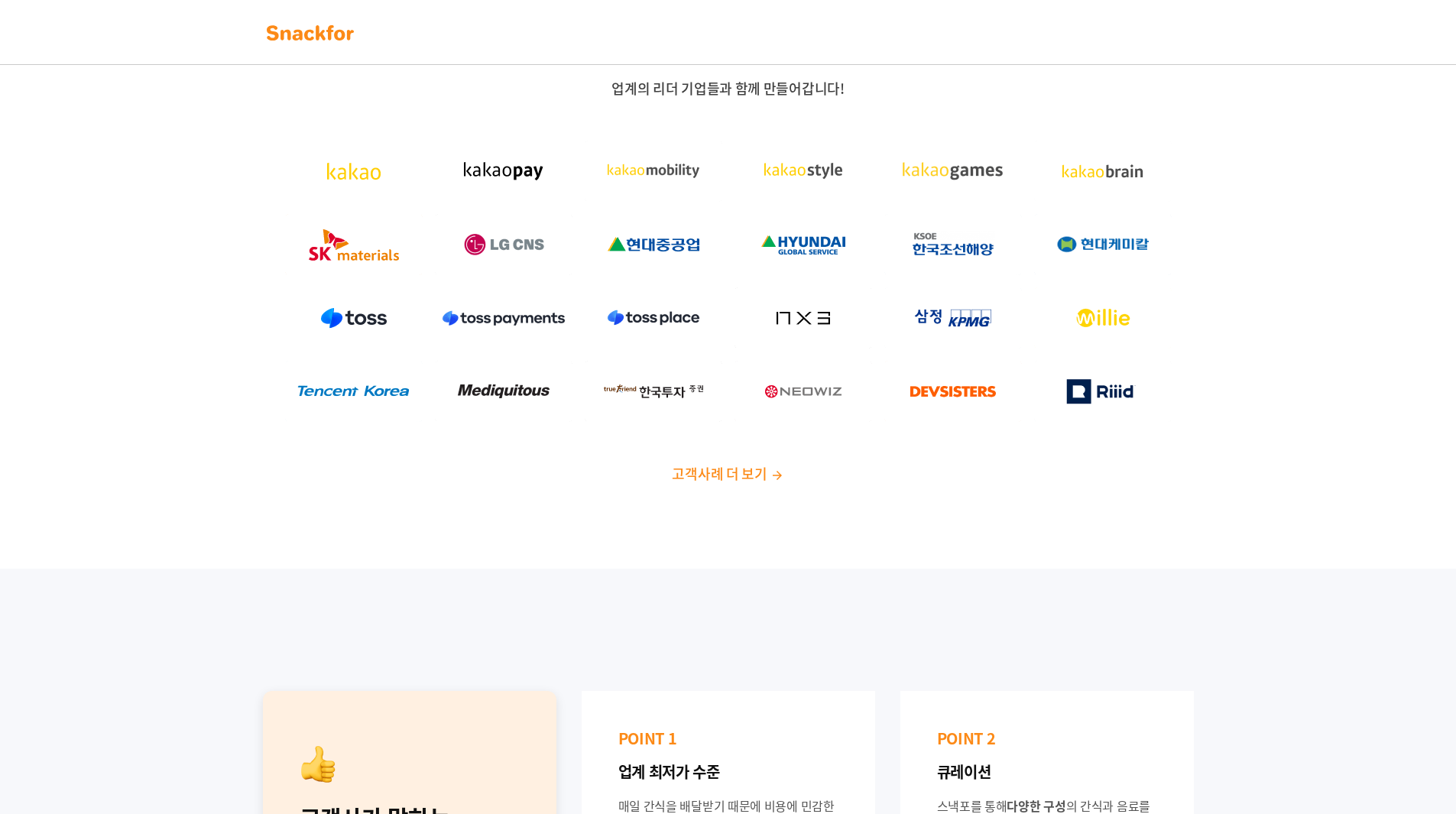
scroll to position [229, 0]
